Goal: Task Accomplishment & Management: Manage account settings

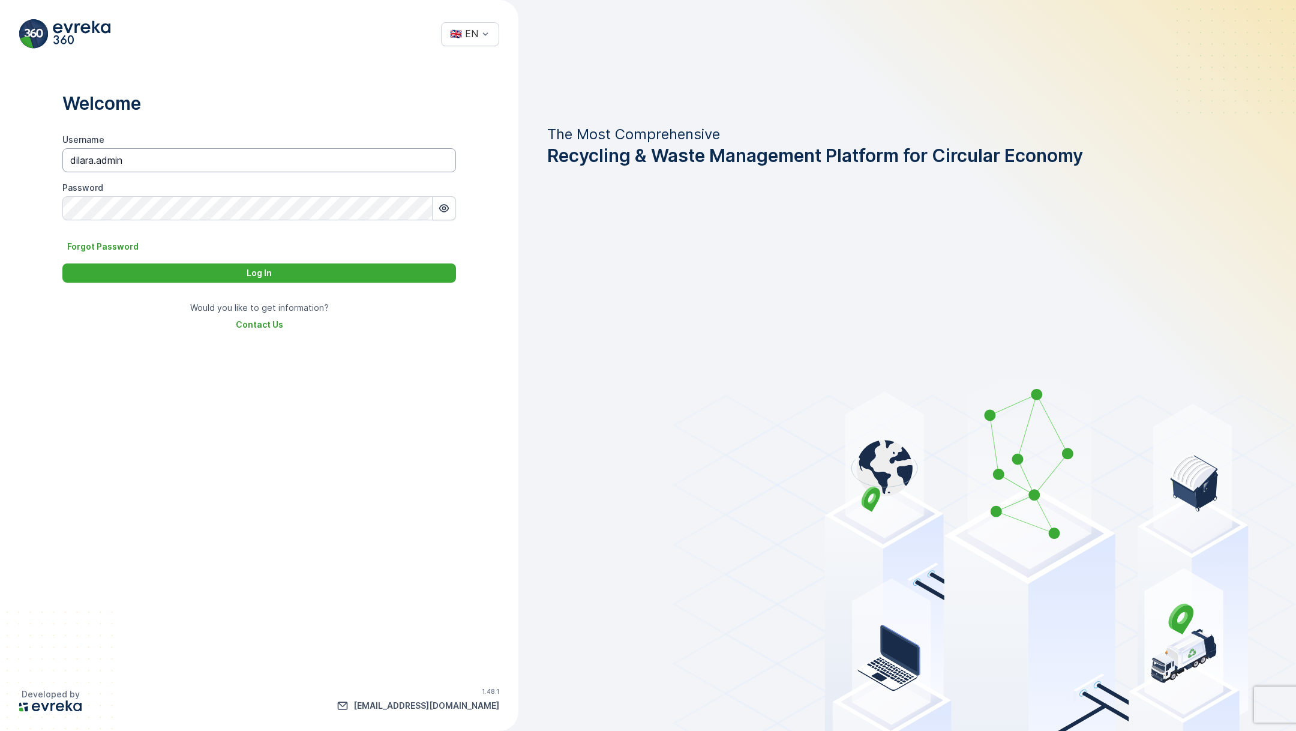
click at [191, 156] on input "dilara.admin" at bounding box center [259, 160] width 394 height 24
type input "[DOMAIN_NAME]"
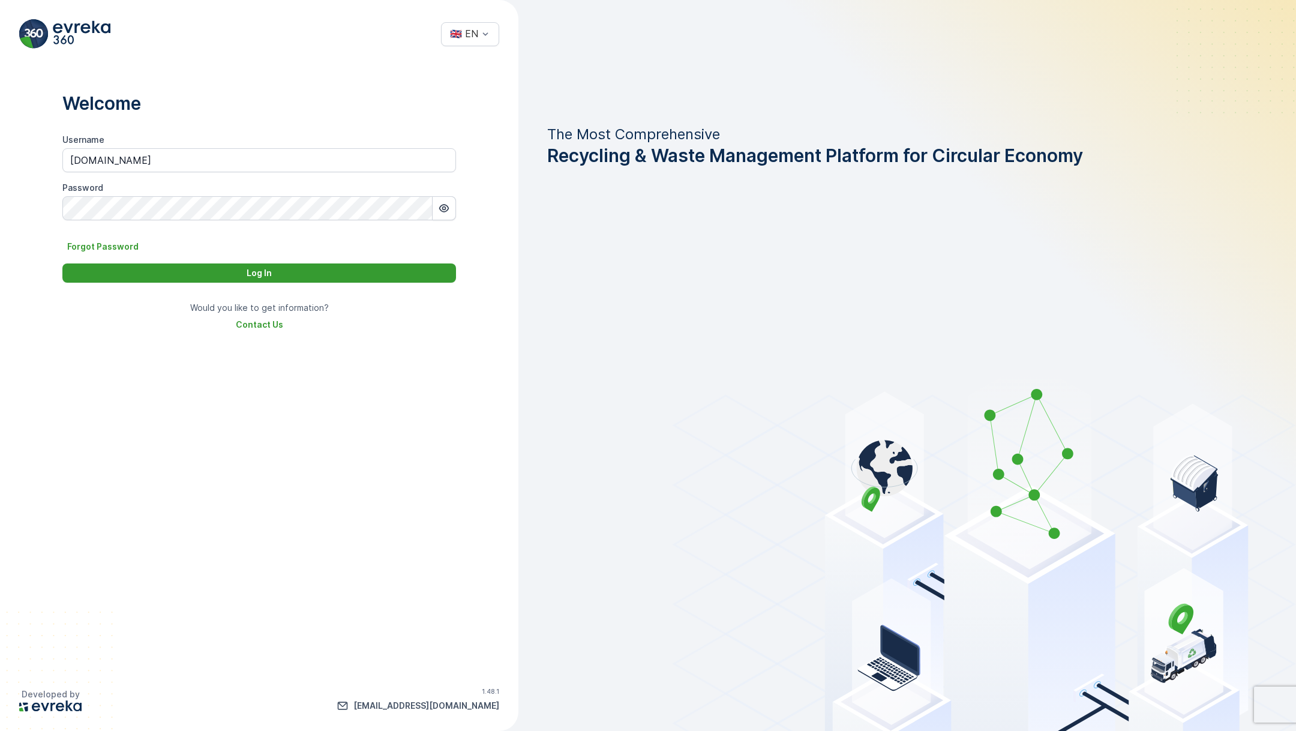
click at [115, 268] on div "Log In" at bounding box center [259, 273] width 379 height 12
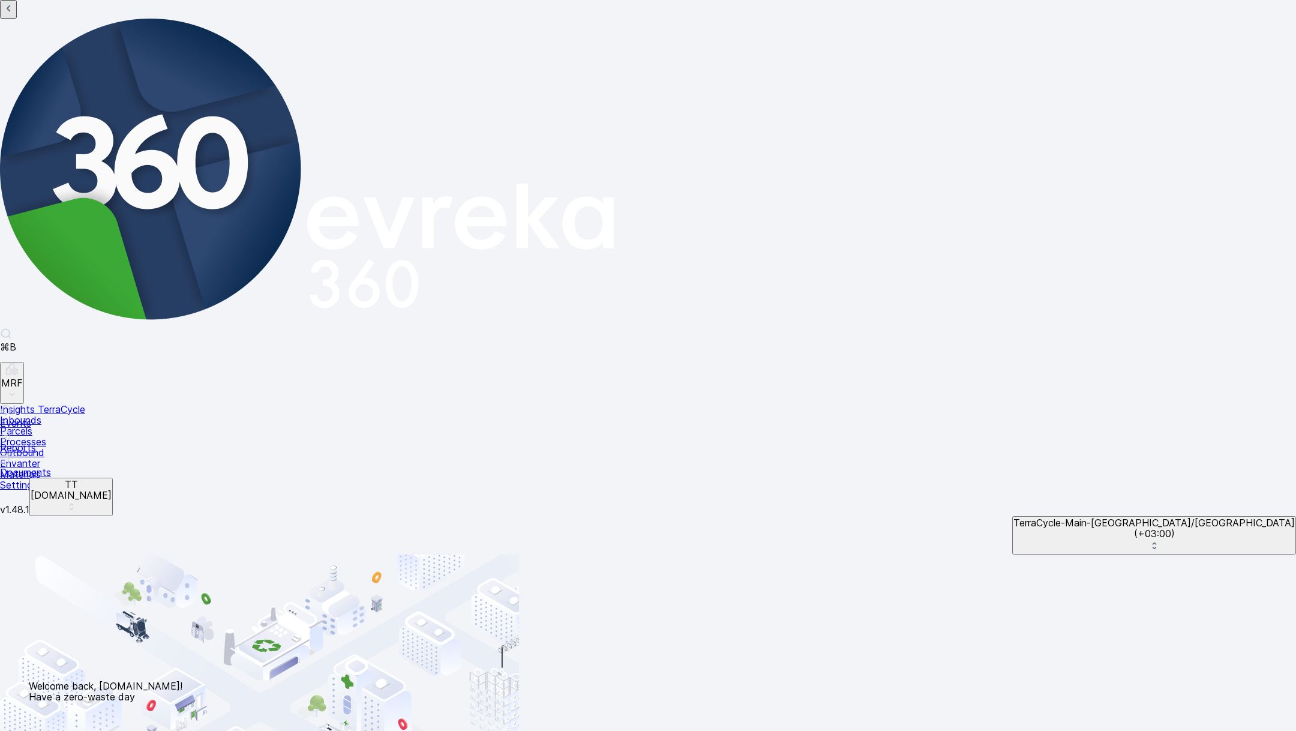
click at [1210, 517] on p "TerraCycle-Main-US/CA" at bounding box center [1153, 522] width 281 height 11
click at [62, 500] on p "TC.US" at bounding box center [71, 495] width 81 height 11
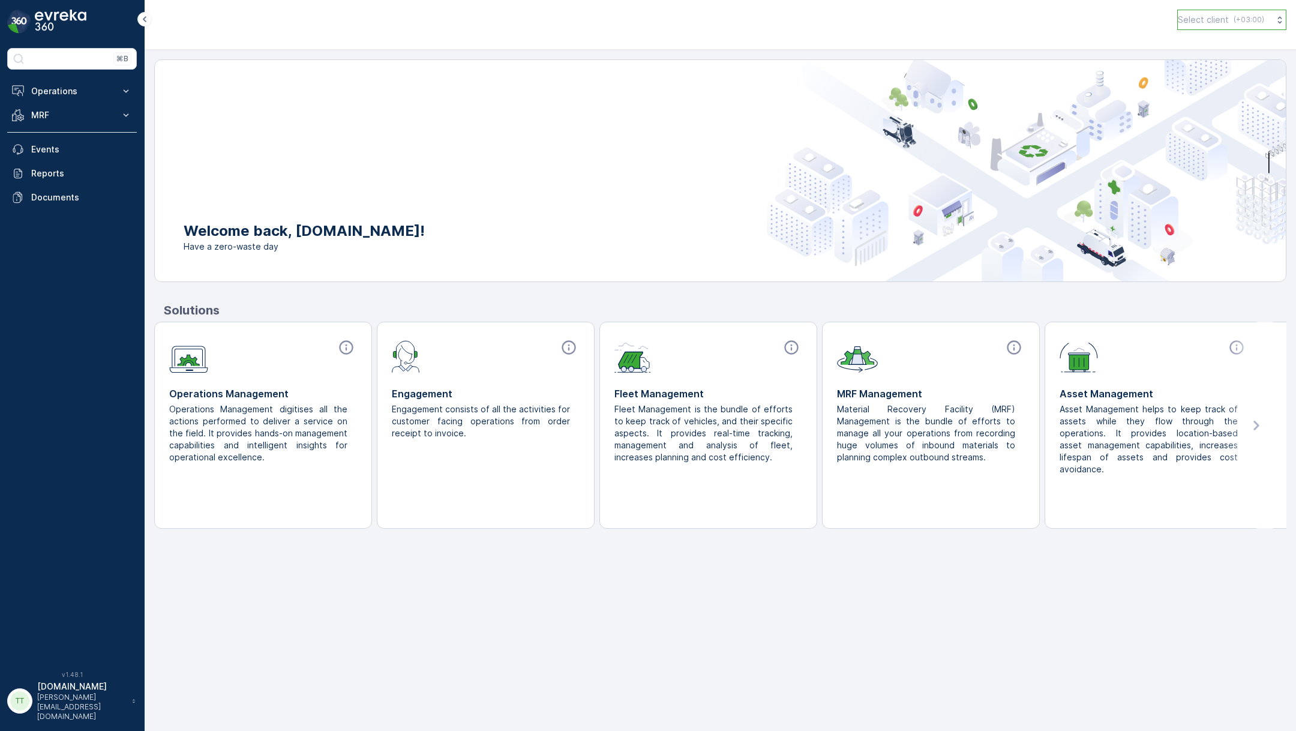
click at [1182, 19] on p "Select client" at bounding box center [1203, 20] width 51 height 12
click at [26, 710] on div "TT" at bounding box center [19, 700] width 19 height 19
click at [1207, 24] on p "Select client" at bounding box center [1203, 20] width 51 height 12
click at [54, 717] on button "TT TC.EU" at bounding box center [72, 708] width 130 height 25
